Goal: Task Accomplishment & Management: Use online tool/utility

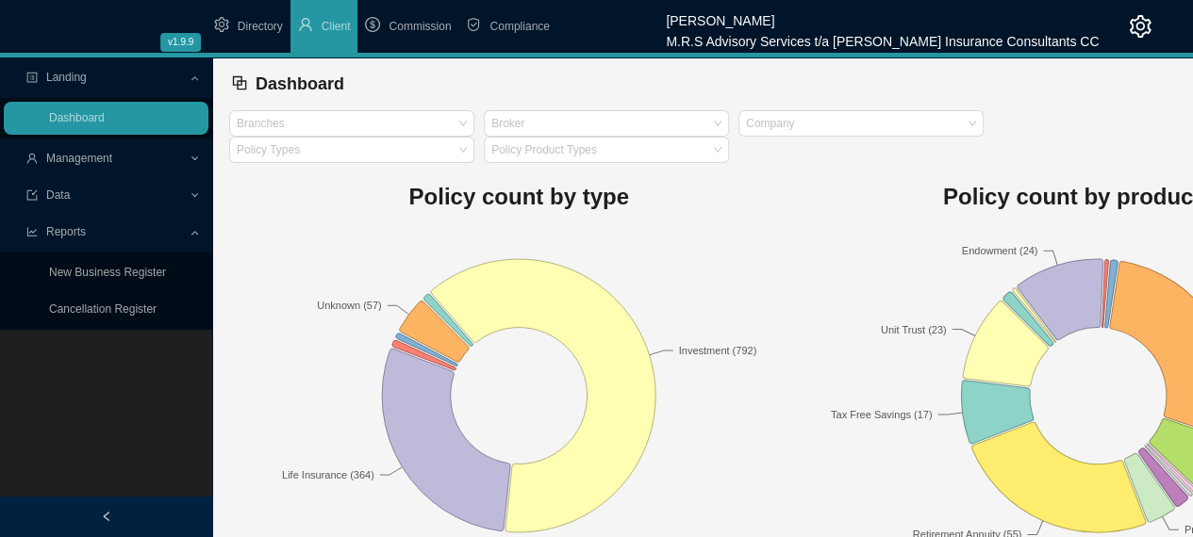
click at [115, 156] on span "Management" at bounding box center [107, 158] width 162 height 33
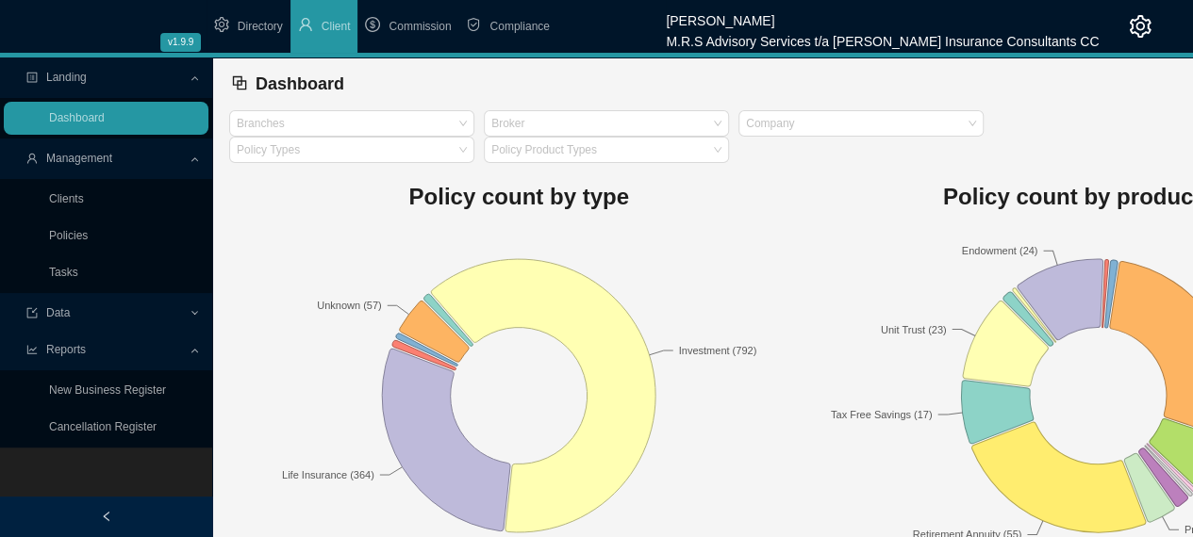
click at [419, 33] on span "Commission" at bounding box center [420, 26] width 62 height 13
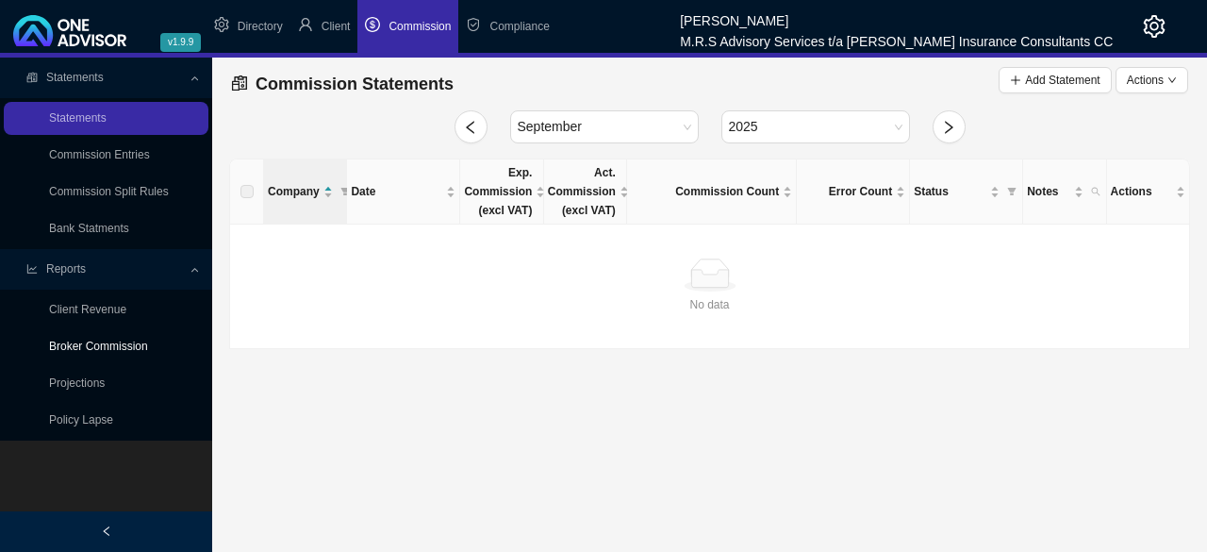
click at [104, 350] on link "Broker Commission" at bounding box center [98, 345] width 99 height 13
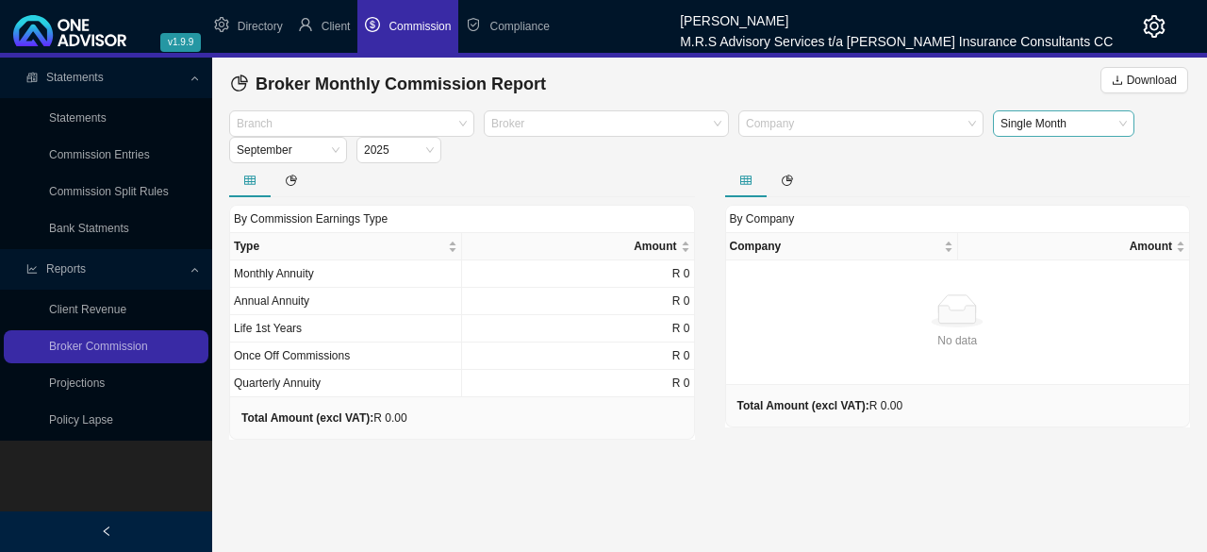
click at [1096, 125] on span "Single Month" at bounding box center [1063, 123] width 126 height 25
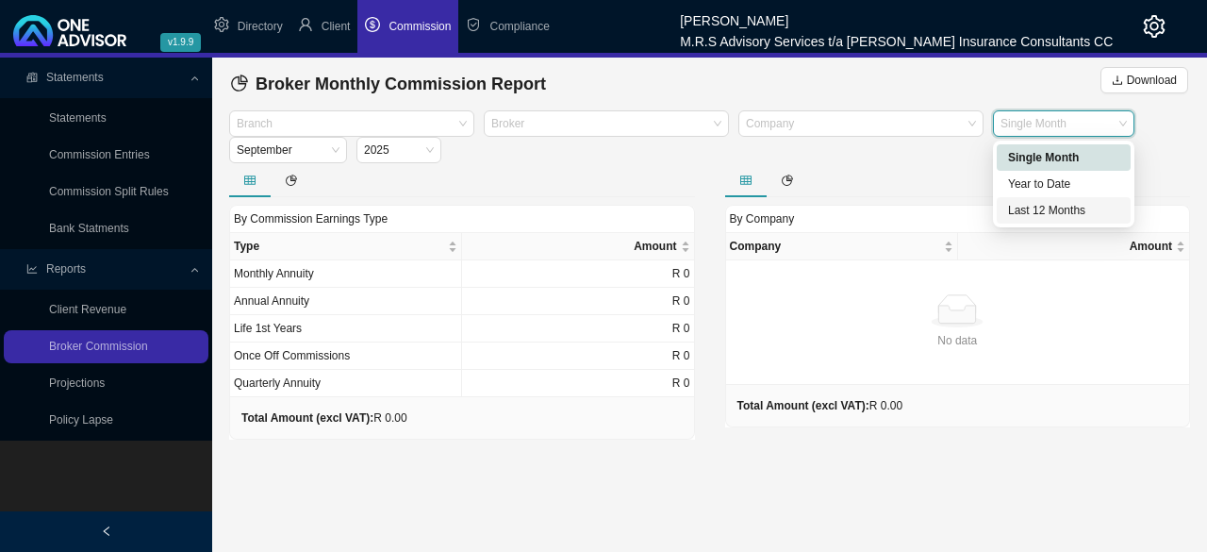
click at [1043, 207] on div "Last 12 Months" at bounding box center [1063, 210] width 111 height 19
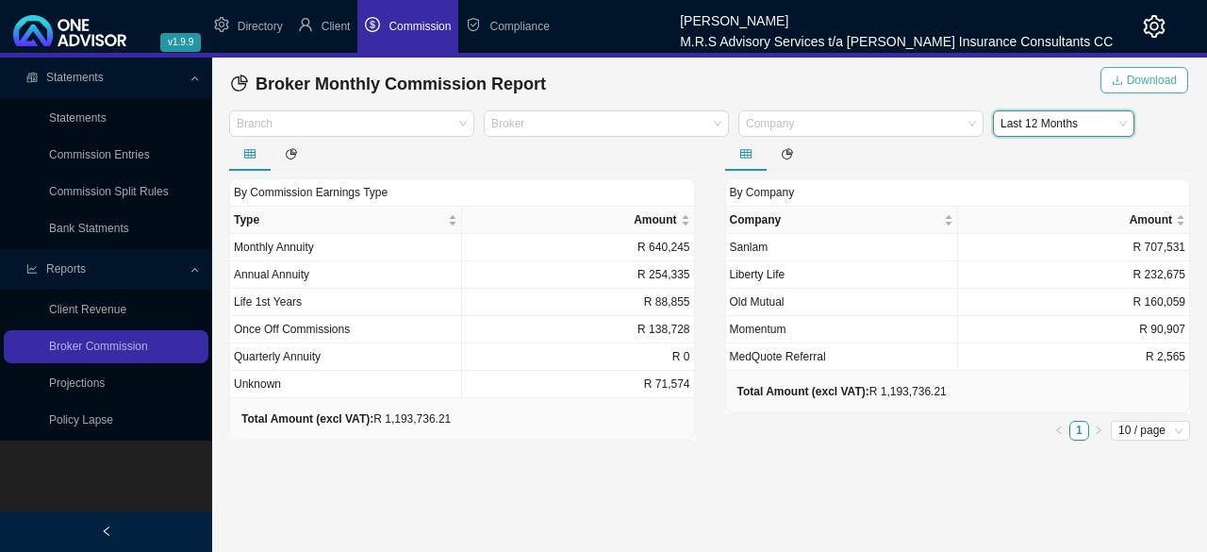
click at [1151, 78] on span "Download" at bounding box center [1152, 80] width 50 height 19
click at [1133, 80] on span "Download" at bounding box center [1152, 80] width 50 height 19
